Goal: Entertainment & Leisure: Browse casually

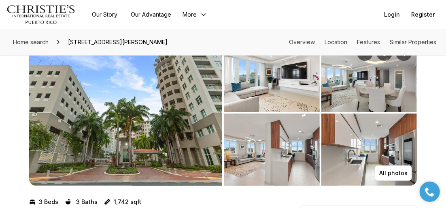
scroll to position [23, 0]
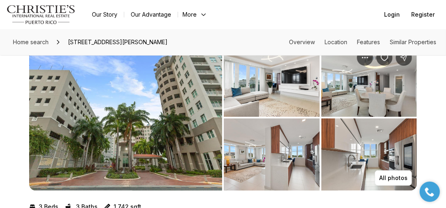
click at [285, 81] on img "View image gallery" at bounding box center [272, 81] width 96 height 72
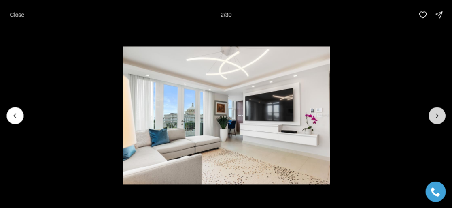
click at [440, 115] on icon "Next slide" at bounding box center [437, 115] width 8 height 8
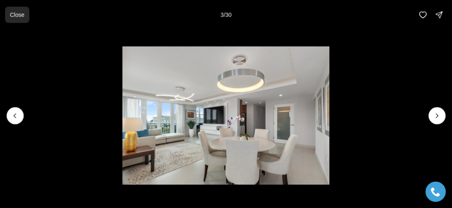
click at [13, 11] on p "Close" at bounding box center [17, 14] width 15 height 6
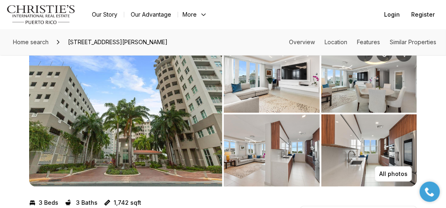
scroll to position [32, 0]
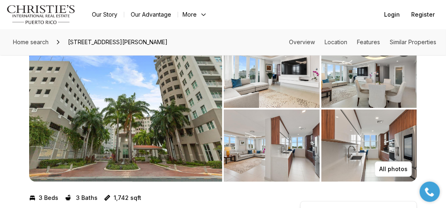
click at [246, 81] on img "View image gallery" at bounding box center [272, 72] width 96 height 72
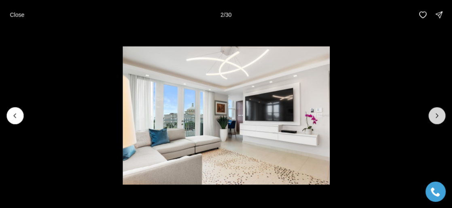
click at [436, 114] on icon "Next slide" at bounding box center [437, 115] width 8 height 8
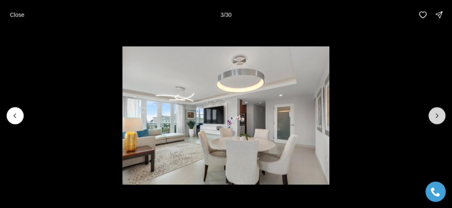
click at [436, 114] on icon "Next slide" at bounding box center [437, 115] width 8 height 8
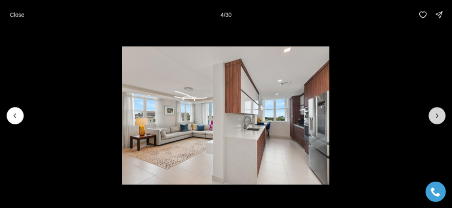
click at [436, 114] on icon "Next slide" at bounding box center [437, 115] width 8 height 8
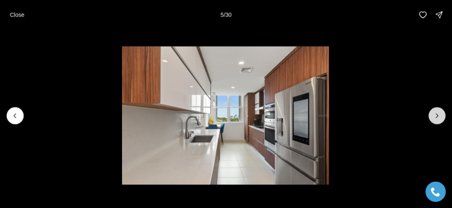
click at [436, 114] on icon "Next slide" at bounding box center [437, 115] width 8 height 8
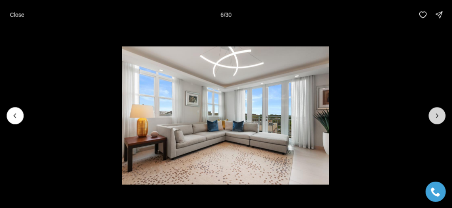
click at [436, 114] on icon "Next slide" at bounding box center [437, 115] width 8 height 8
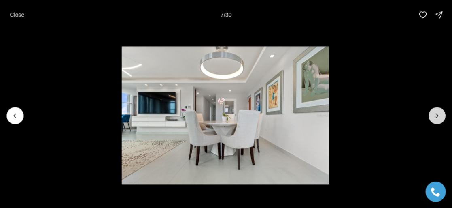
click at [436, 114] on icon "Next slide" at bounding box center [437, 115] width 8 height 8
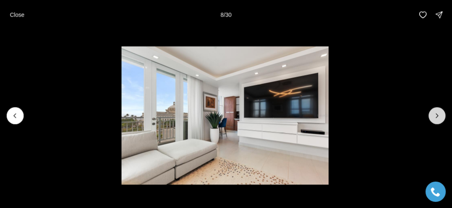
click at [436, 114] on icon "Next slide" at bounding box center [437, 115] width 8 height 8
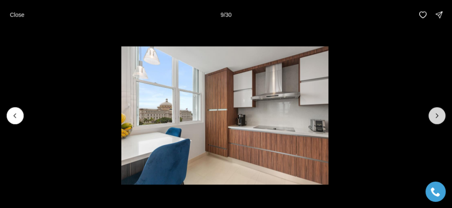
click at [436, 114] on icon "Next slide" at bounding box center [437, 115] width 8 height 8
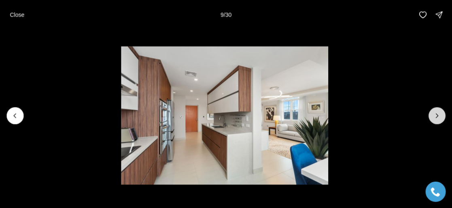
click at [436, 114] on icon "Next slide" at bounding box center [437, 115] width 8 height 8
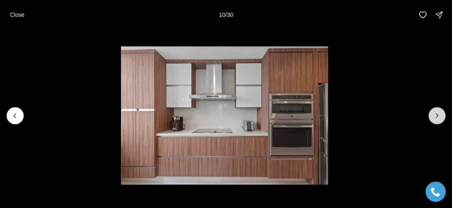
click at [436, 114] on icon "Next slide" at bounding box center [437, 115] width 8 height 8
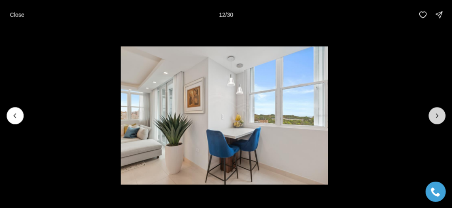
click at [436, 114] on icon "Next slide" at bounding box center [437, 115] width 8 height 8
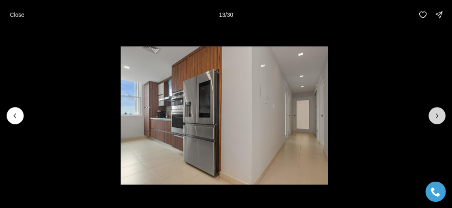
click at [436, 114] on icon "Next slide" at bounding box center [437, 115] width 8 height 8
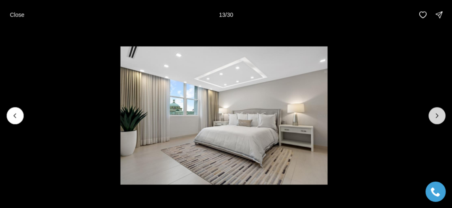
click at [436, 114] on icon "Next slide" at bounding box center [437, 115] width 8 height 8
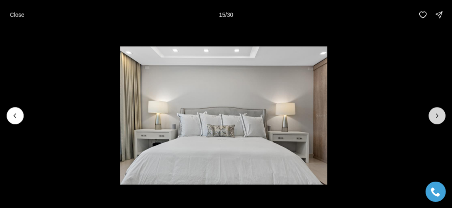
click at [436, 114] on icon "Next slide" at bounding box center [437, 115] width 8 height 8
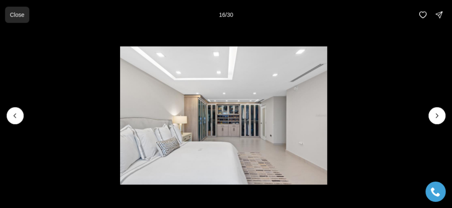
click at [22, 17] on p "Close" at bounding box center [17, 14] width 15 height 6
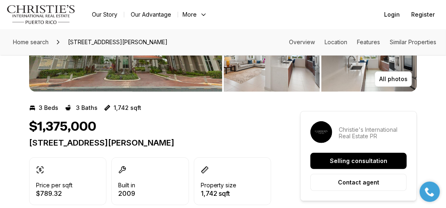
scroll to position [0, 0]
